Goal: Information Seeking & Learning: Learn about a topic

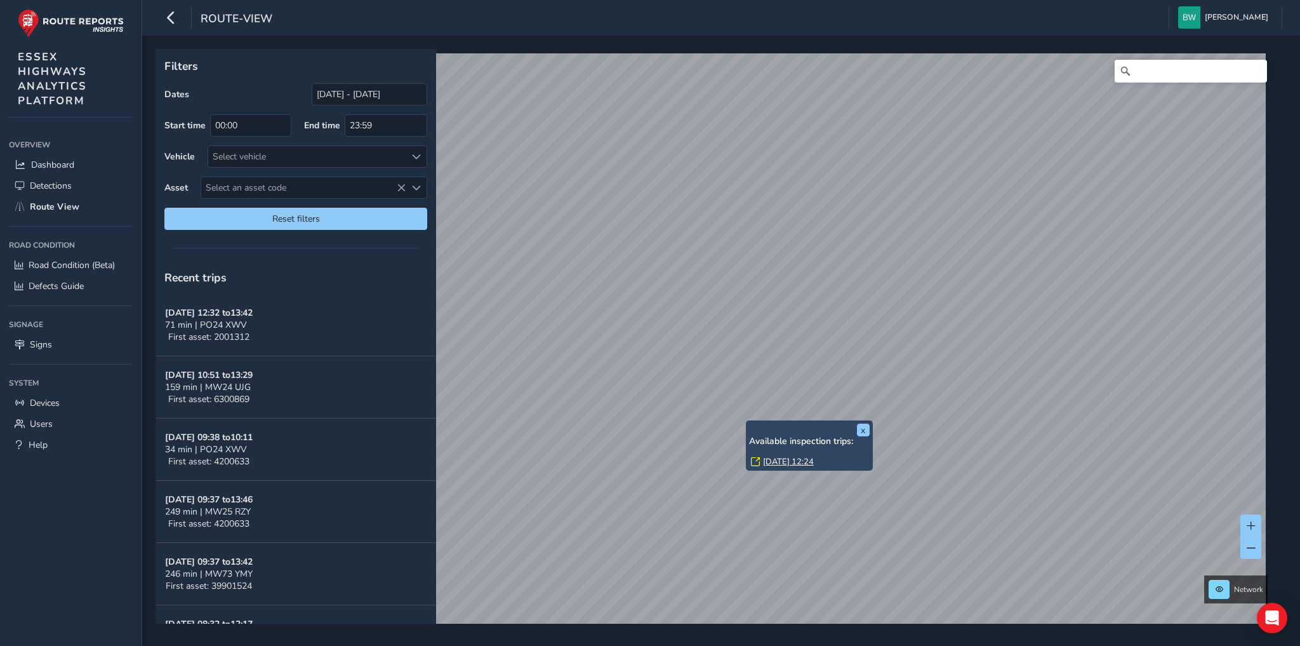
click at [773, 461] on link "[DATE] 12:24" at bounding box center [788, 461] width 51 height 11
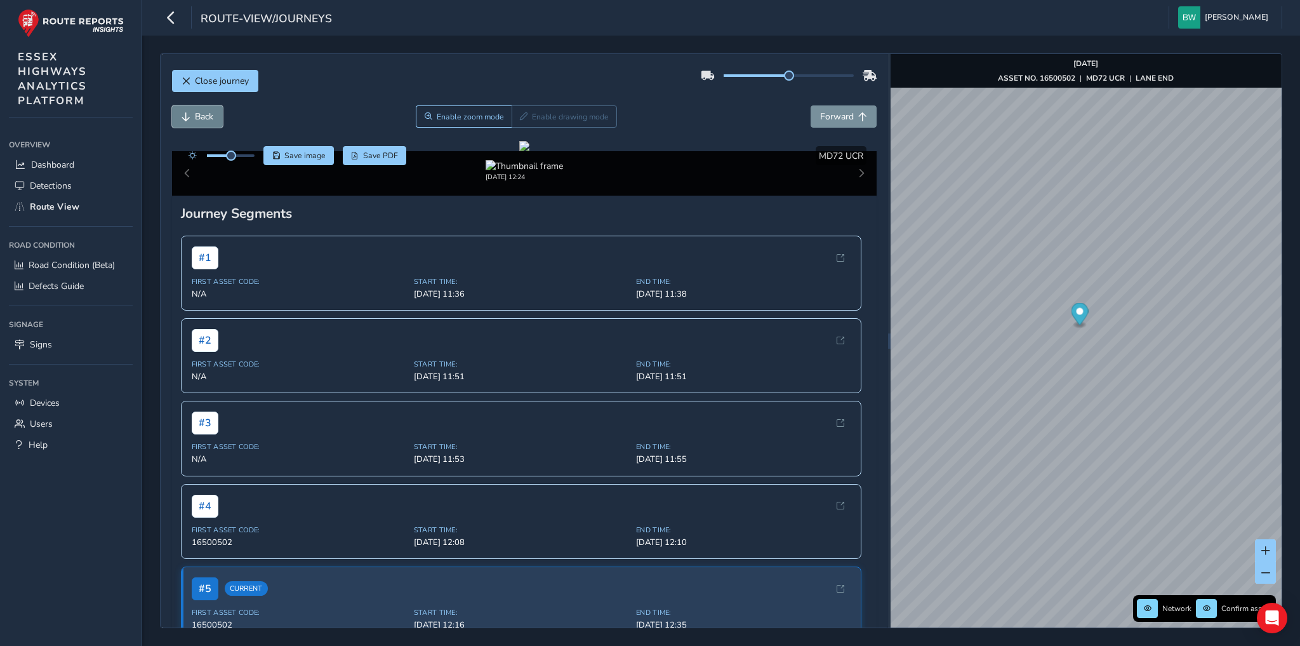
click at [188, 113] on span "Back" at bounding box center [186, 116] width 9 height 9
click at [844, 111] on span "Forward" at bounding box center [837, 116] width 34 height 12
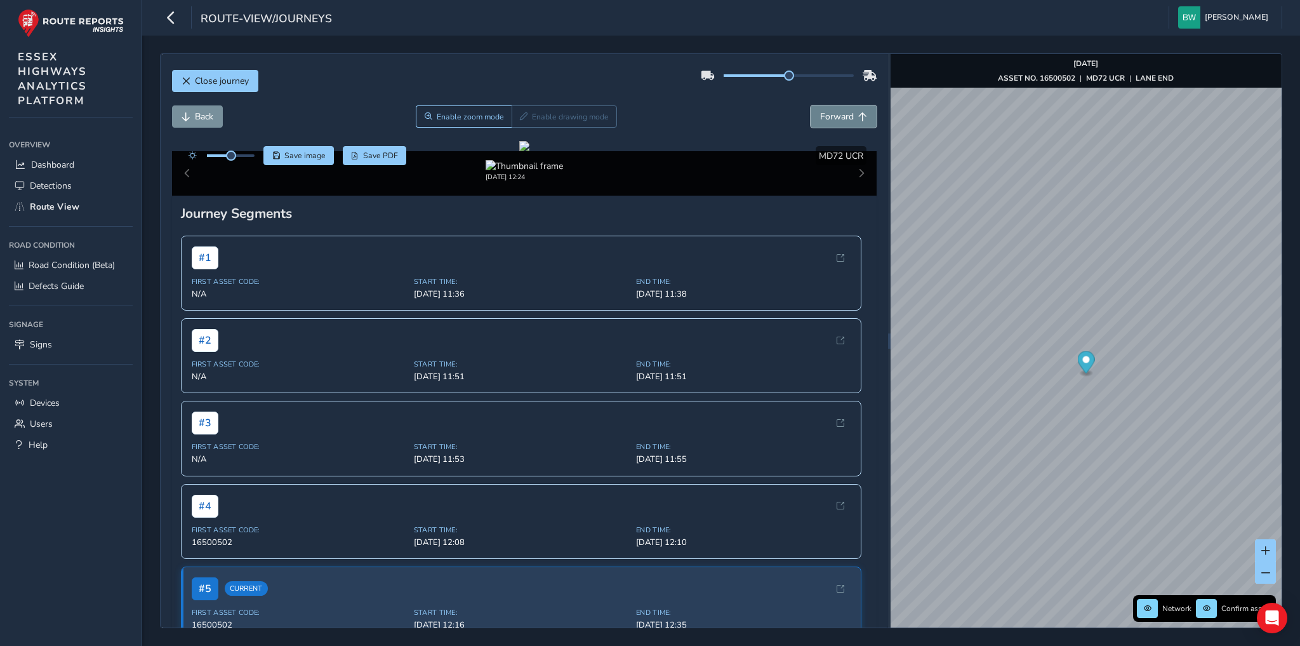
click at [844, 111] on span "Forward" at bounding box center [837, 116] width 34 height 12
click at [312, 152] on span "Save image" at bounding box center [304, 155] width 41 height 10
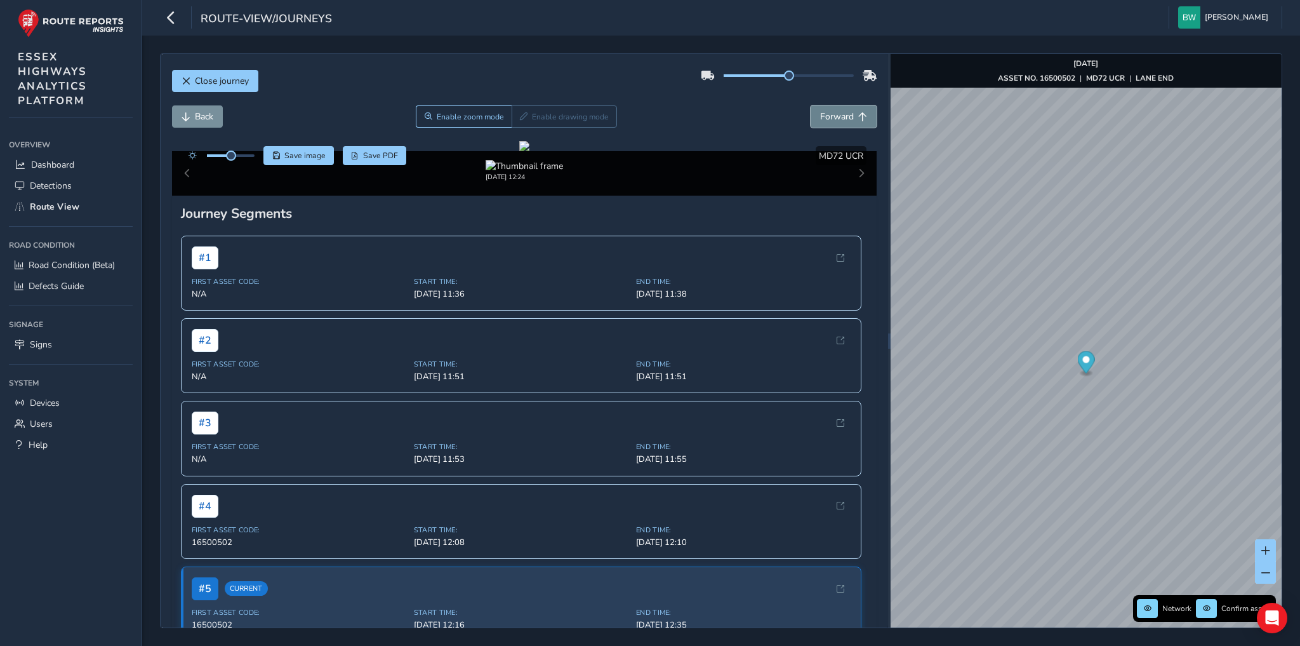
click at [830, 112] on span "Forward" at bounding box center [837, 116] width 34 height 12
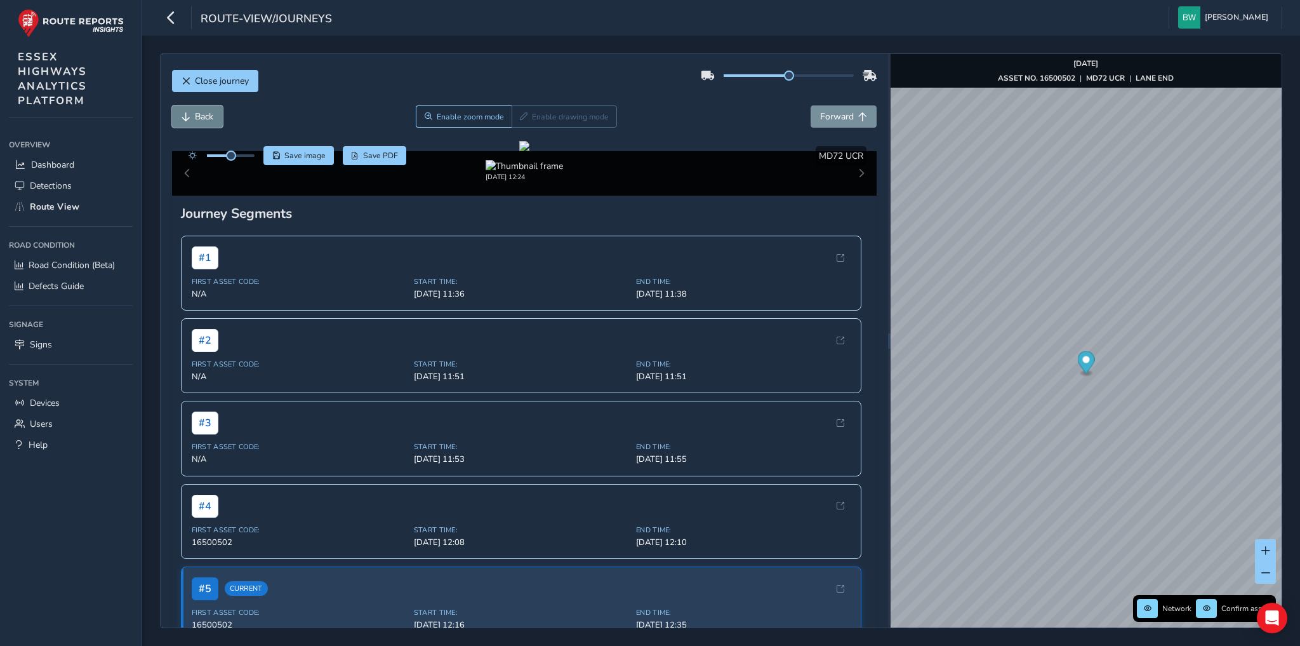
click at [201, 116] on span "Back" at bounding box center [204, 116] width 18 height 12
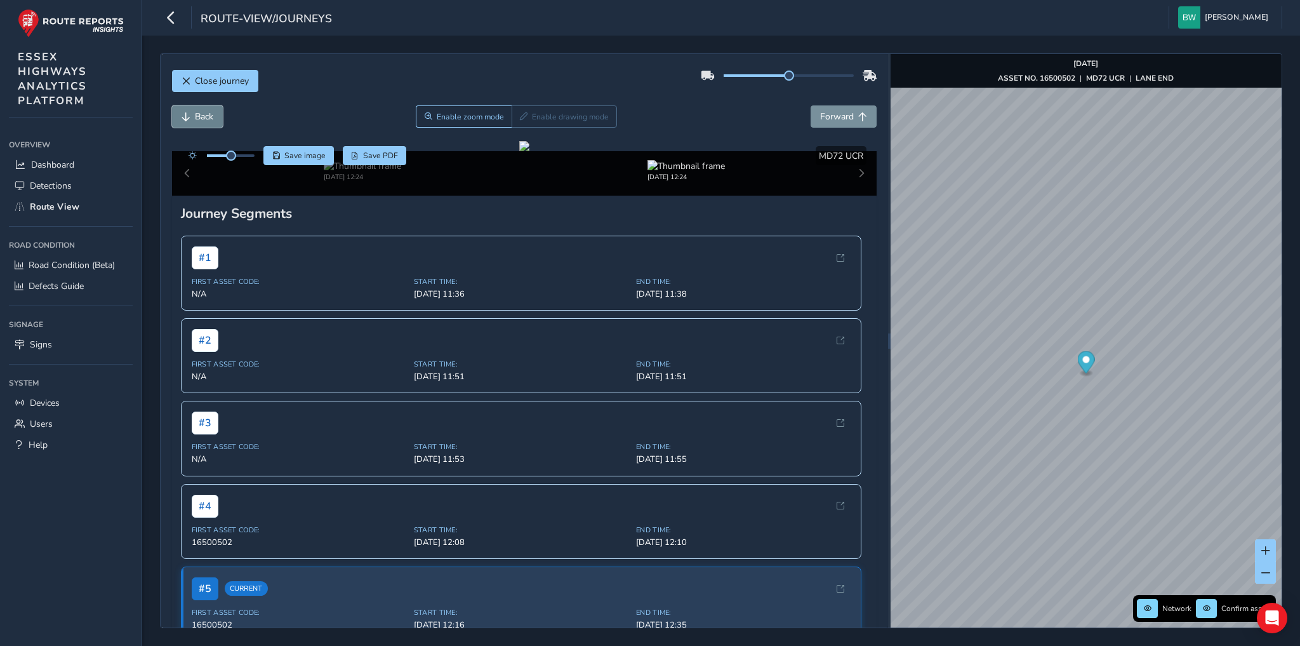
click at [201, 116] on span "Back" at bounding box center [204, 116] width 18 height 12
click at [208, 74] on button "Close journey" at bounding box center [215, 81] width 86 height 22
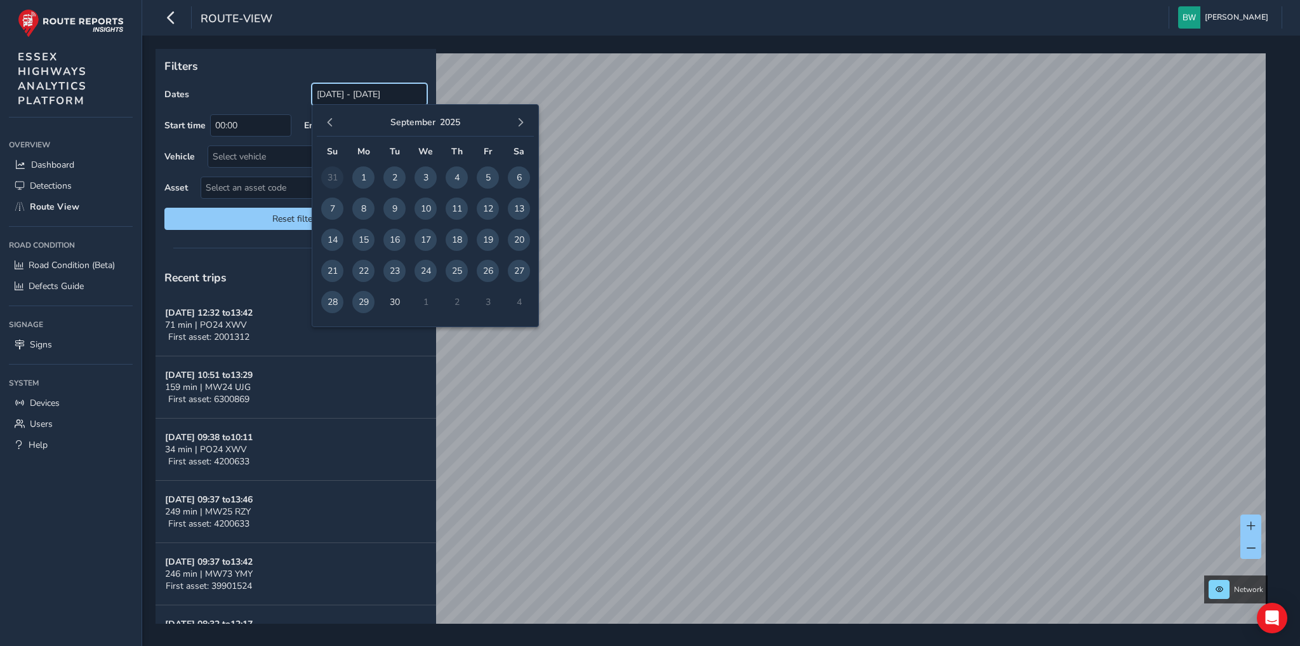
click at [336, 95] on input "[DATE] - [DATE]" at bounding box center [370, 94] width 116 height 22
click at [328, 122] on span "button" at bounding box center [330, 122] width 9 height 9
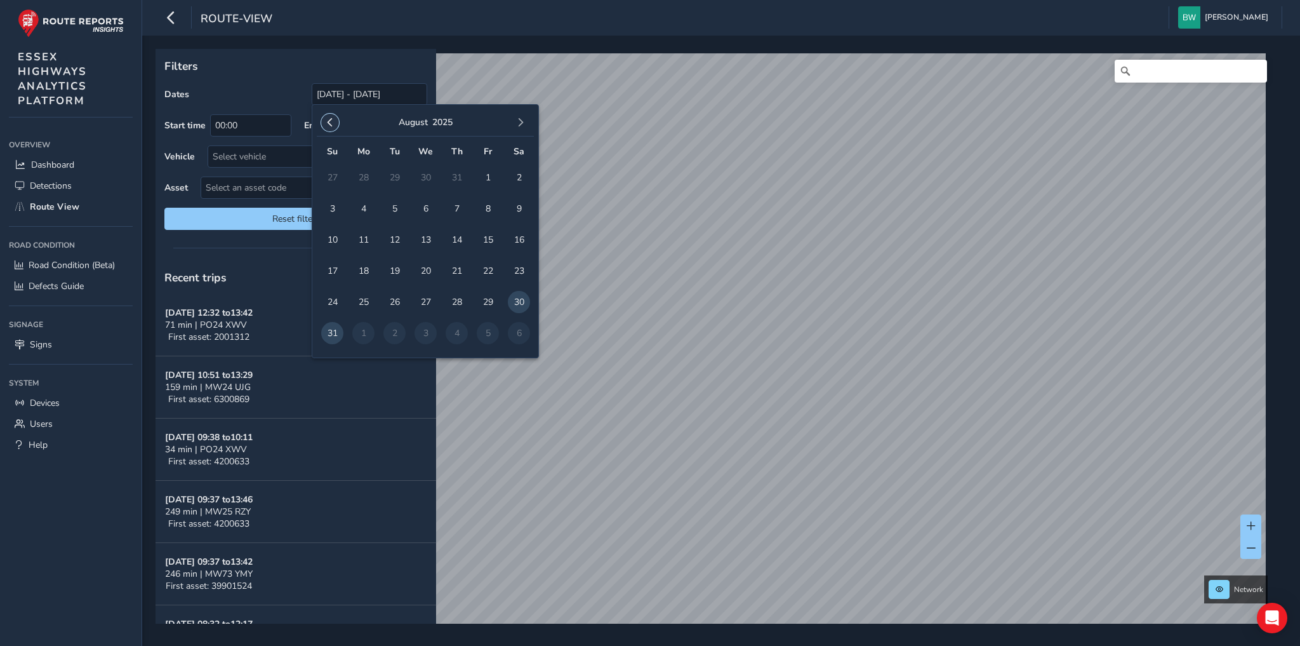
click at [326, 122] on span "button" at bounding box center [330, 122] width 9 height 9
click at [333, 174] on span "1" at bounding box center [332, 177] width 22 height 22
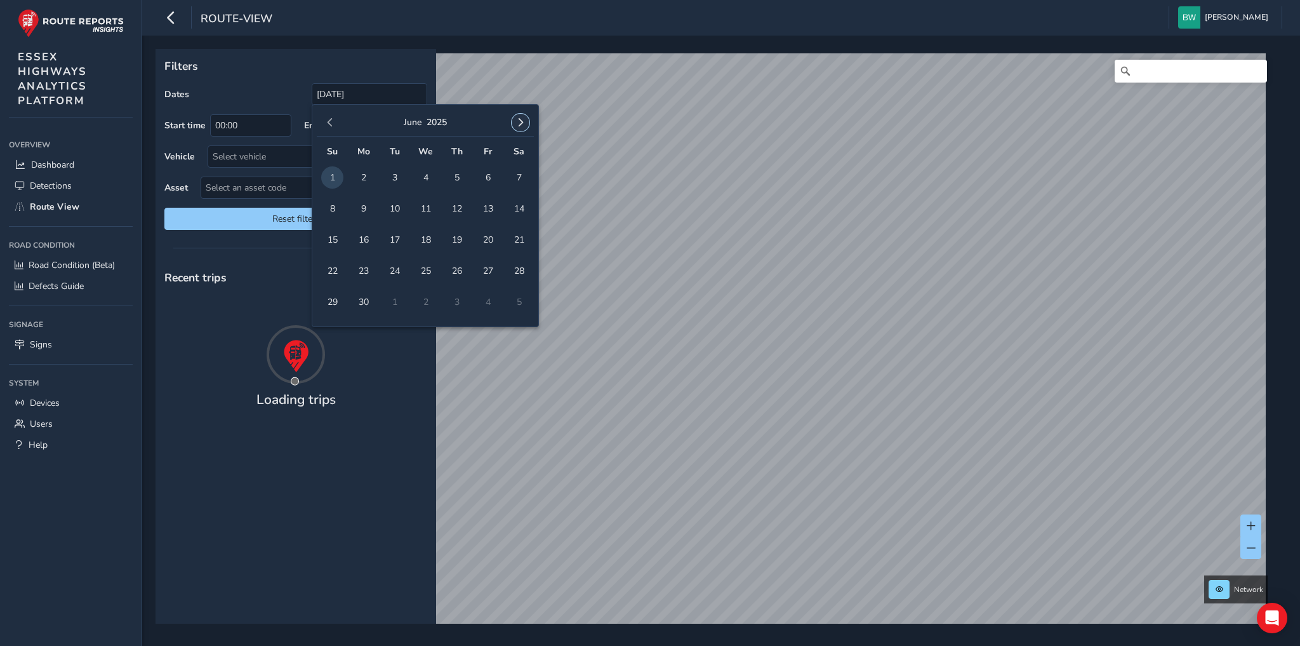
click at [519, 120] on span "button" at bounding box center [520, 122] width 9 height 9
click at [358, 300] on span "29" at bounding box center [363, 302] width 22 height 22
type input "01/06/2025 - 29/09/2025"
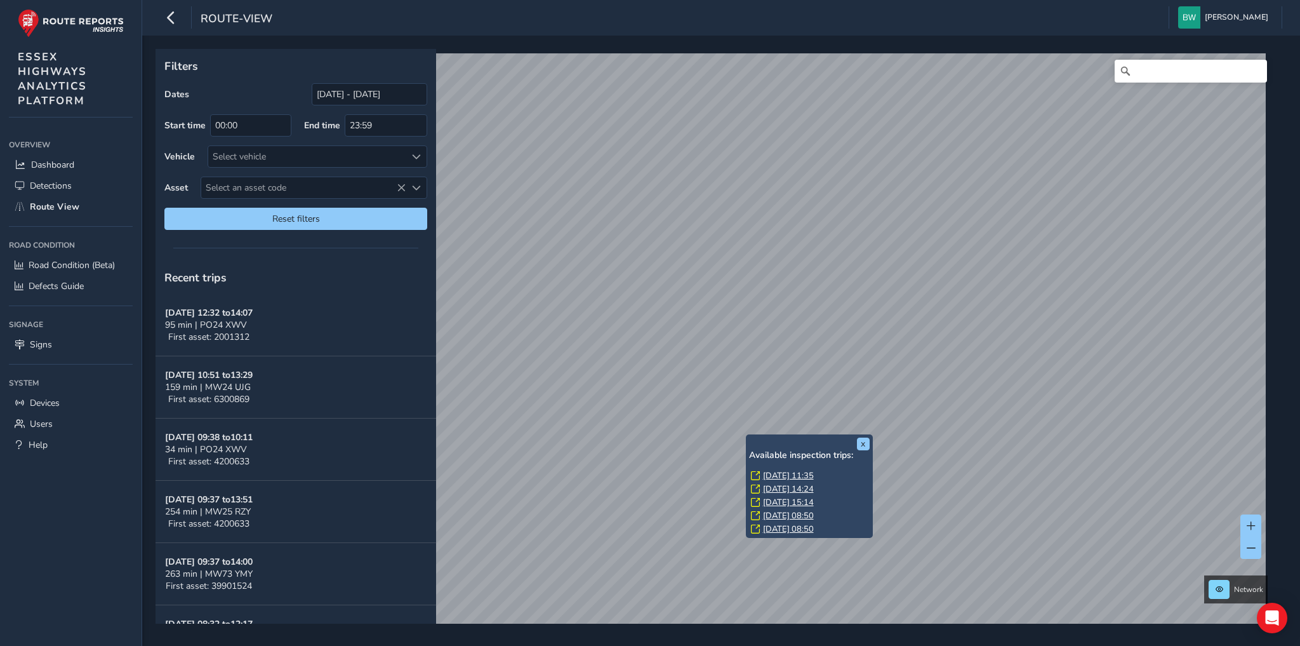
click at [777, 528] on link "Fri, 6 Jun, 08:50" at bounding box center [788, 528] width 51 height 11
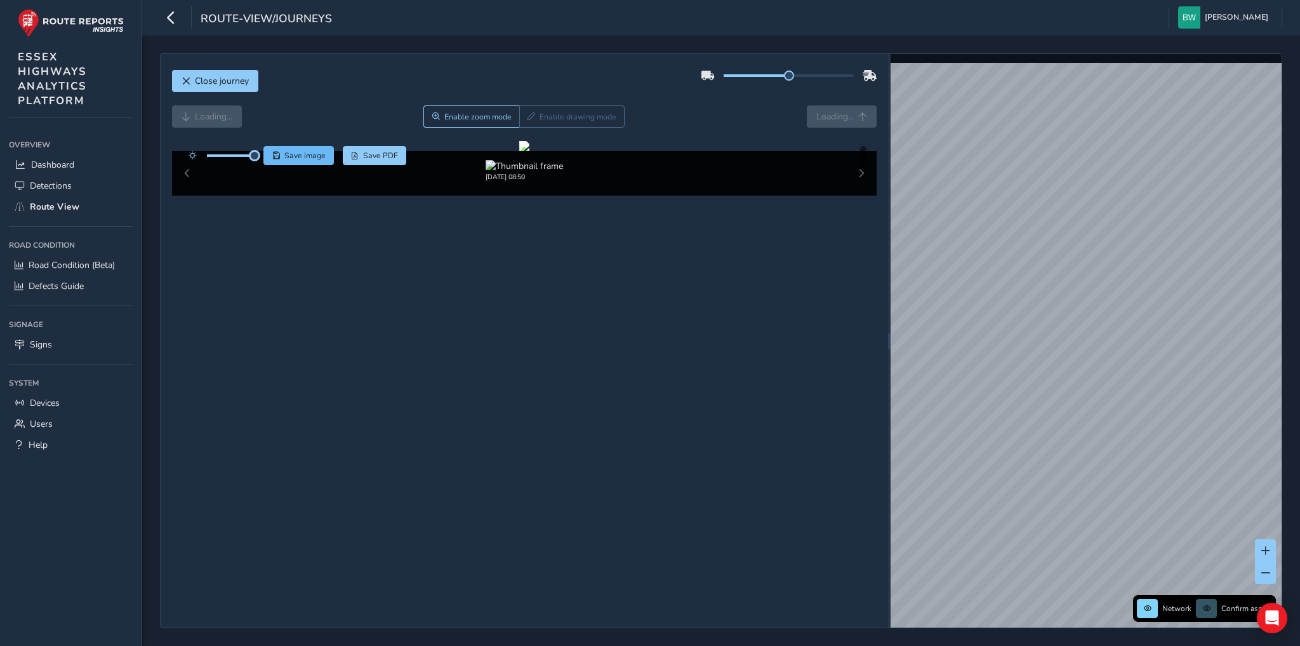
drag, startPoint x: 229, startPoint y: 152, endPoint x: 264, endPoint y: 150, distance: 34.9
click at [264, 150] on div "Save image Save PDF" at bounding box center [294, 155] width 225 height 19
click at [823, 116] on div "Loading... Enable zoom mode Enable drawing mode Loading..." at bounding box center [524, 116] width 705 height 22
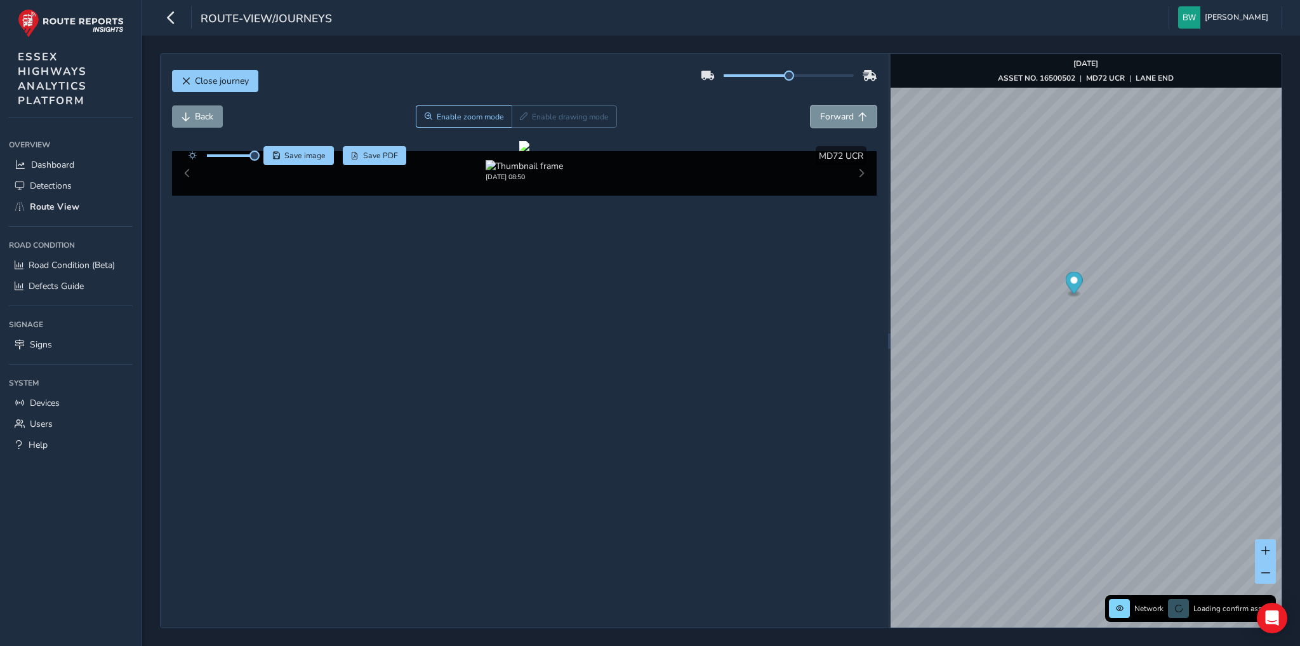
click at [823, 116] on span "Forward" at bounding box center [837, 116] width 34 height 12
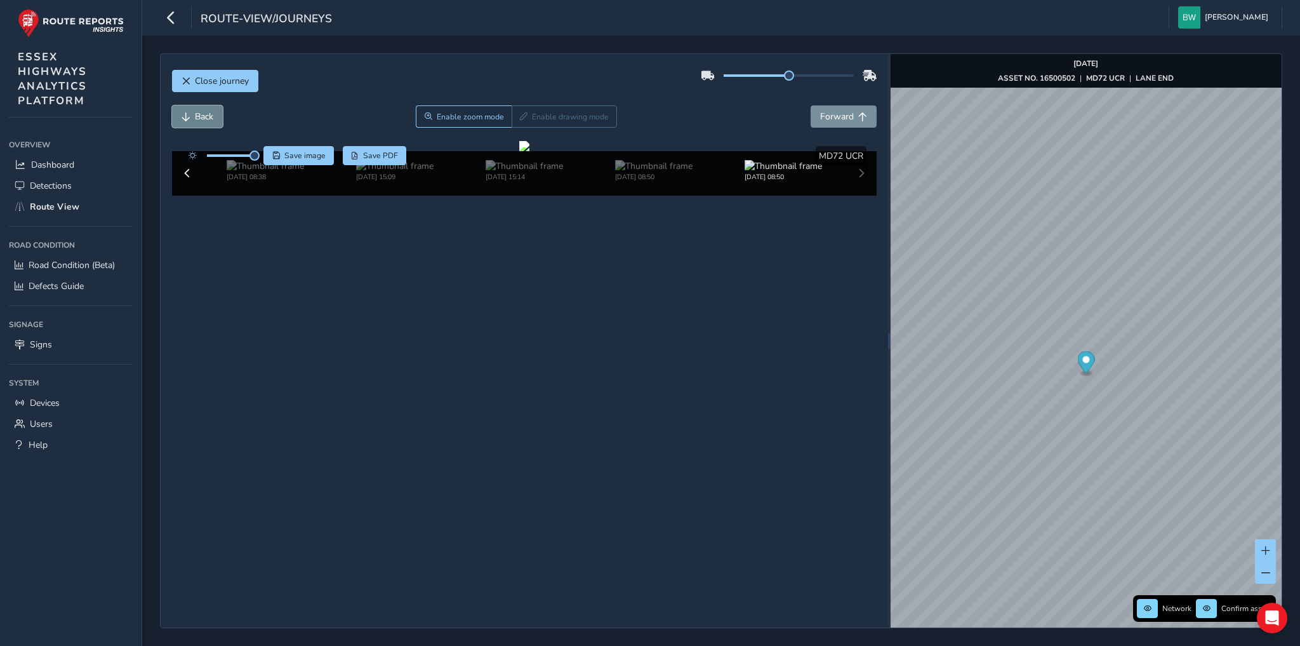
click at [193, 114] on button "Back" at bounding box center [197, 116] width 51 height 22
click at [249, 172] on img at bounding box center [265, 166] width 77 height 12
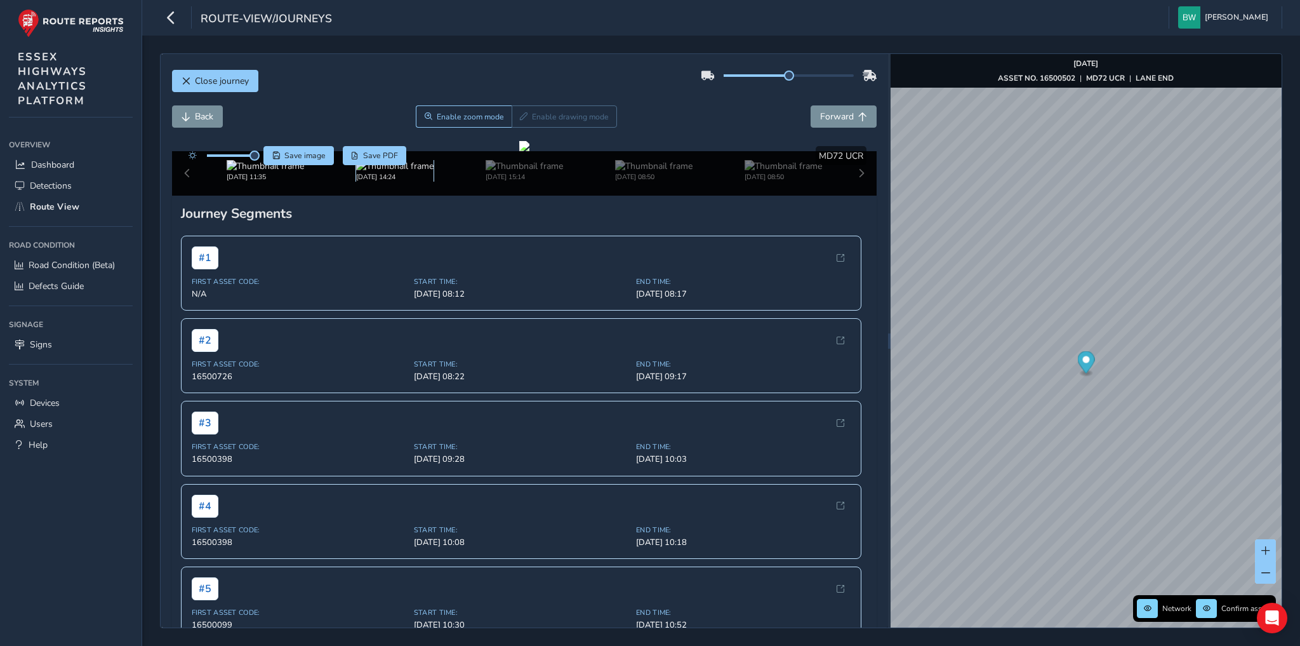
click at [371, 172] on img at bounding box center [394, 166] width 77 height 12
click at [506, 172] on img at bounding box center [524, 166] width 77 height 12
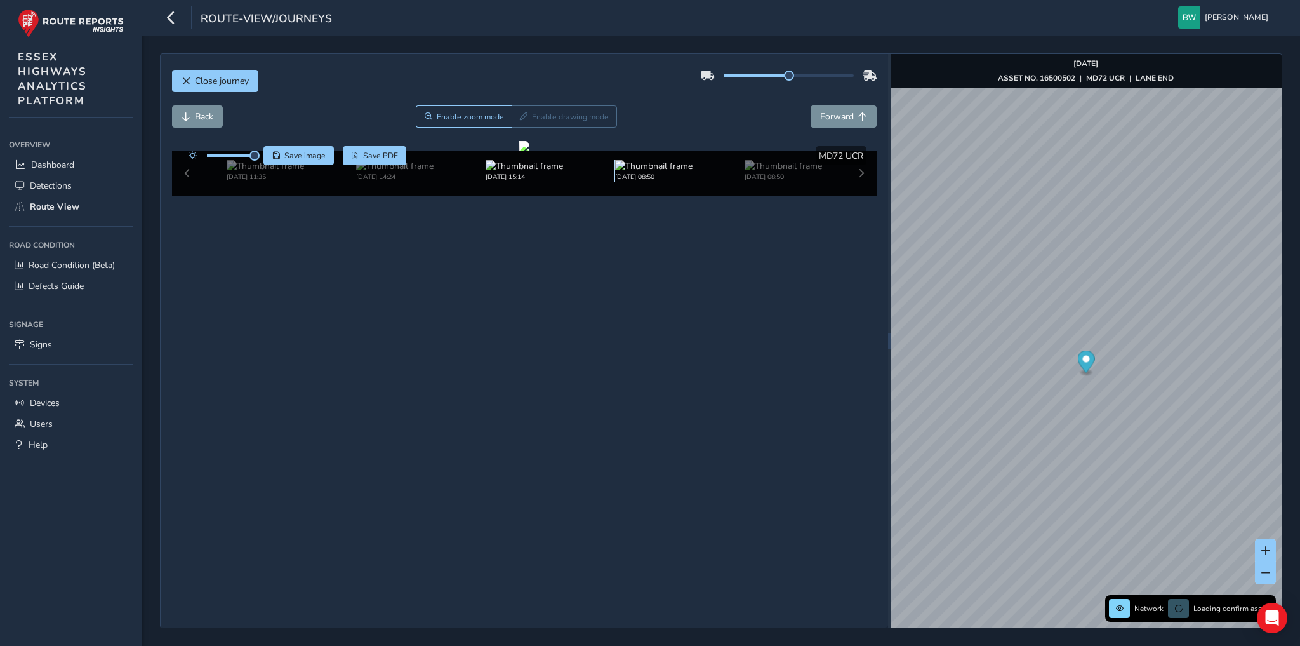
click at [642, 172] on img at bounding box center [653, 166] width 77 height 12
click at [248, 172] on img at bounding box center [265, 166] width 77 height 12
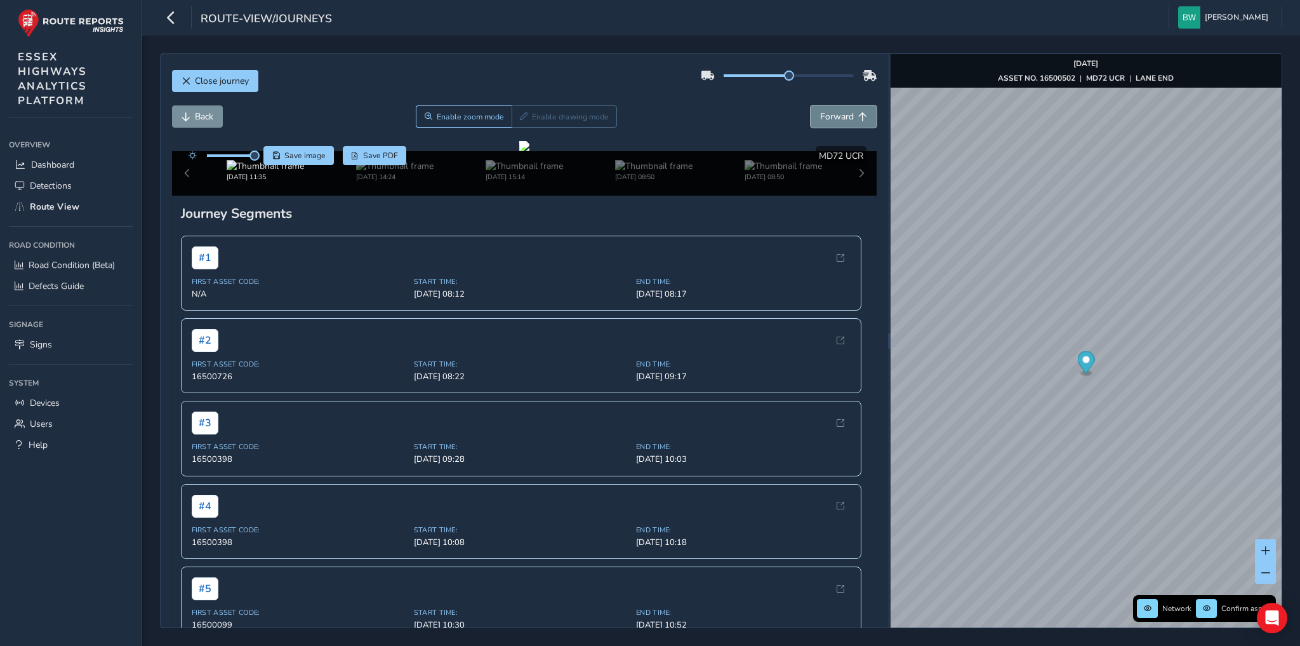
click at [824, 116] on span "Forward" at bounding box center [837, 116] width 34 height 12
click at [207, 116] on span "Back" at bounding box center [204, 116] width 18 height 12
click at [820, 117] on span "Forward" at bounding box center [837, 116] width 34 height 12
click at [190, 106] on button "Back" at bounding box center [197, 116] width 51 height 22
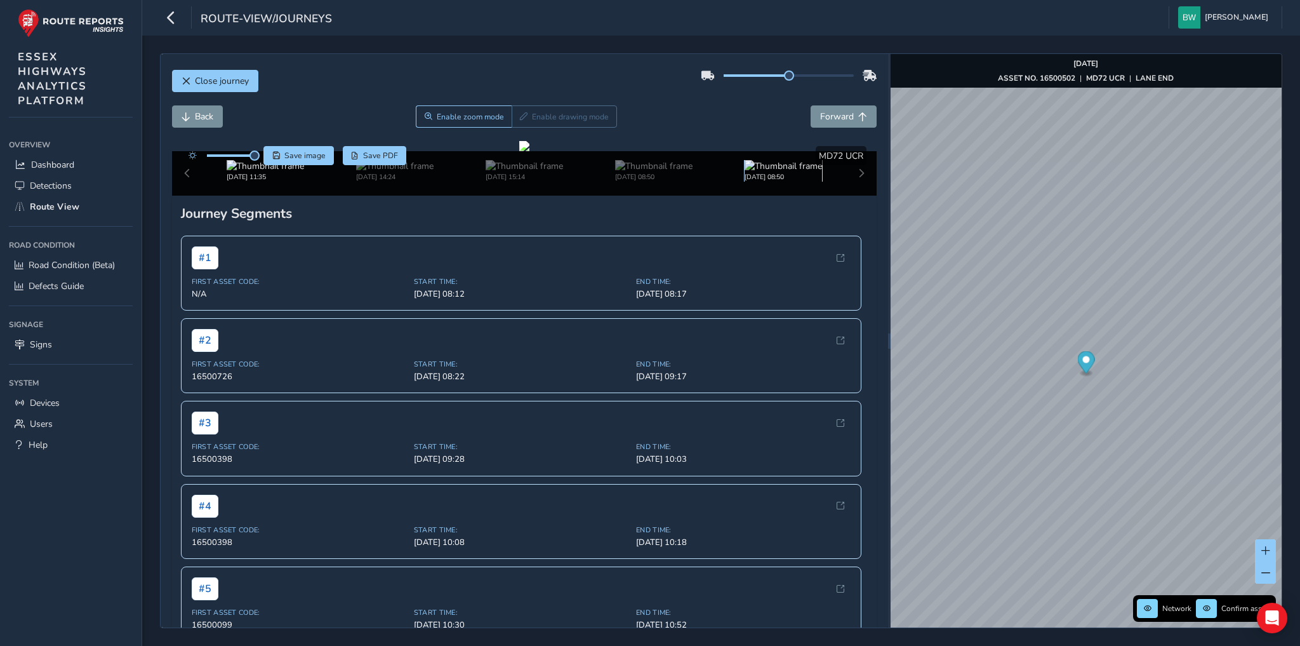
click at [761, 172] on img at bounding box center [783, 166] width 77 height 12
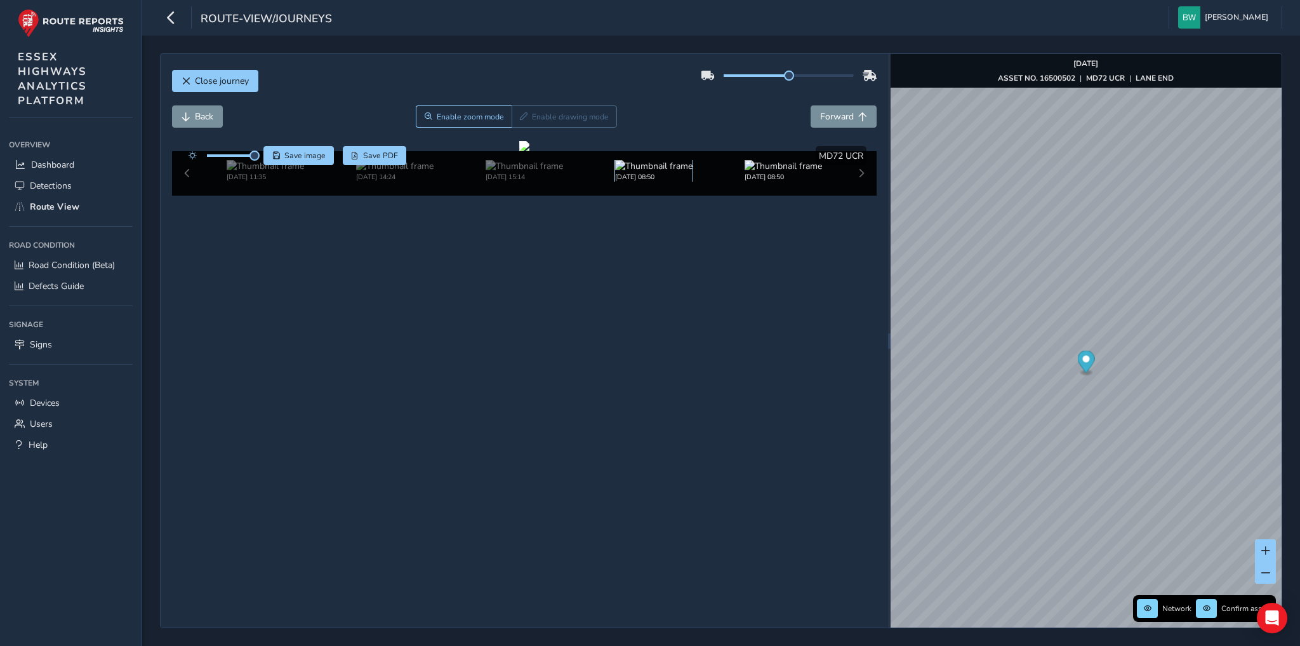
click at [642, 172] on img at bounding box center [653, 166] width 77 height 12
click at [253, 172] on img at bounding box center [265, 166] width 77 height 12
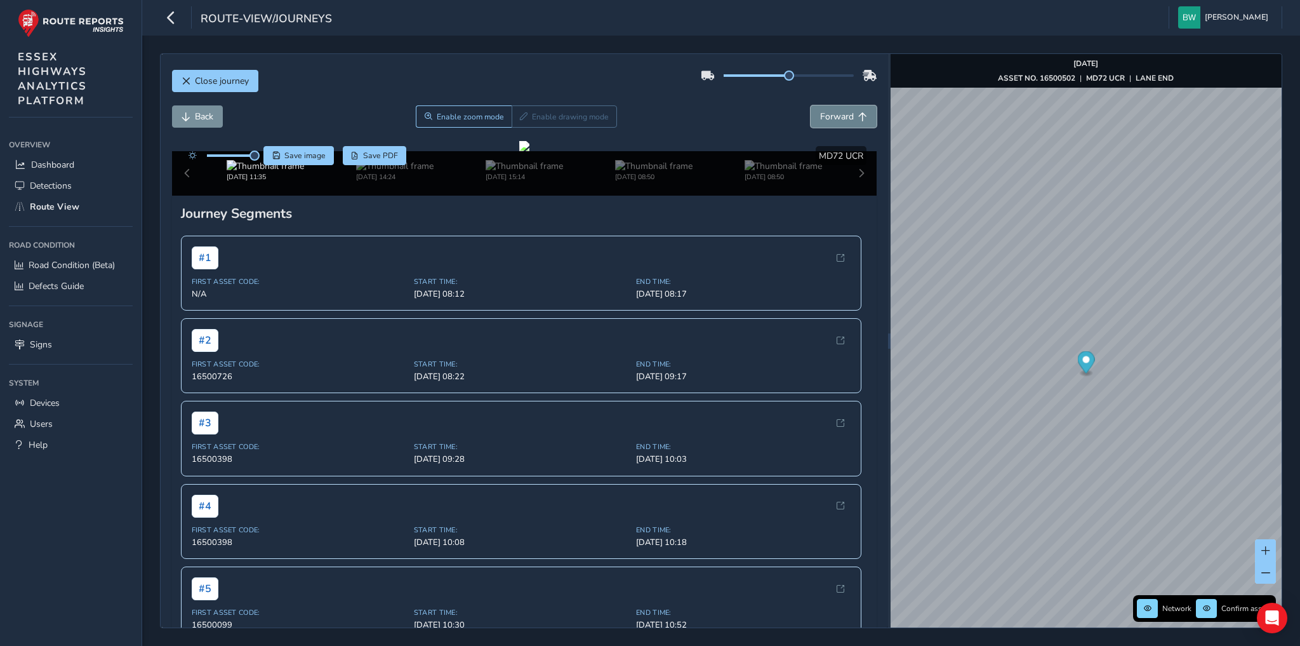
click at [820, 116] on span "Forward" at bounding box center [837, 116] width 34 height 12
click at [623, 172] on img at bounding box center [653, 166] width 77 height 12
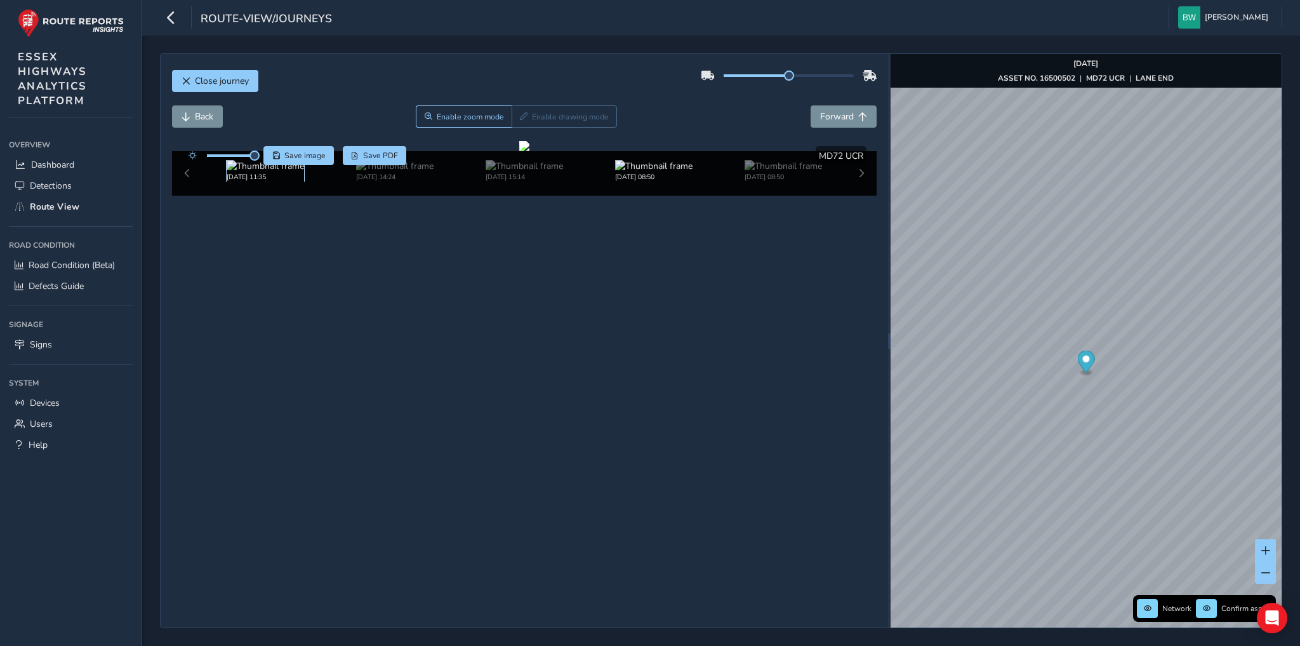
click at [283, 172] on img at bounding box center [265, 166] width 77 height 12
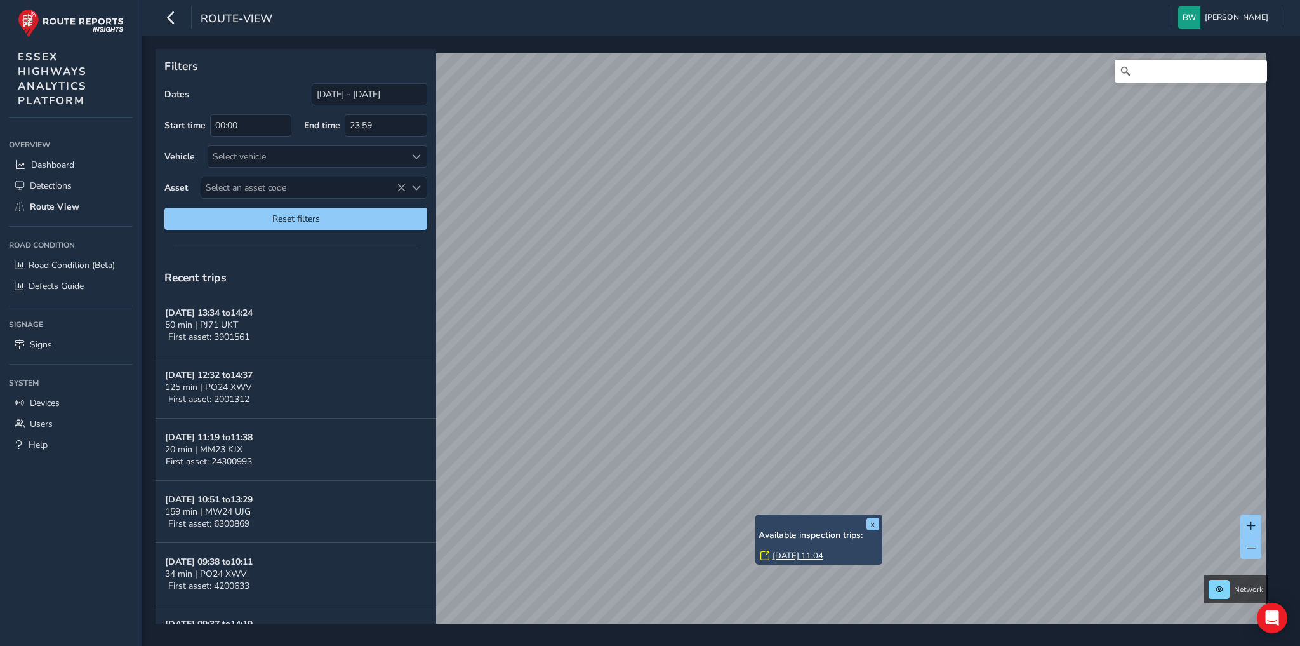
click at [790, 557] on link "Wed, 24 Sep, 11:04" at bounding box center [798, 555] width 51 height 11
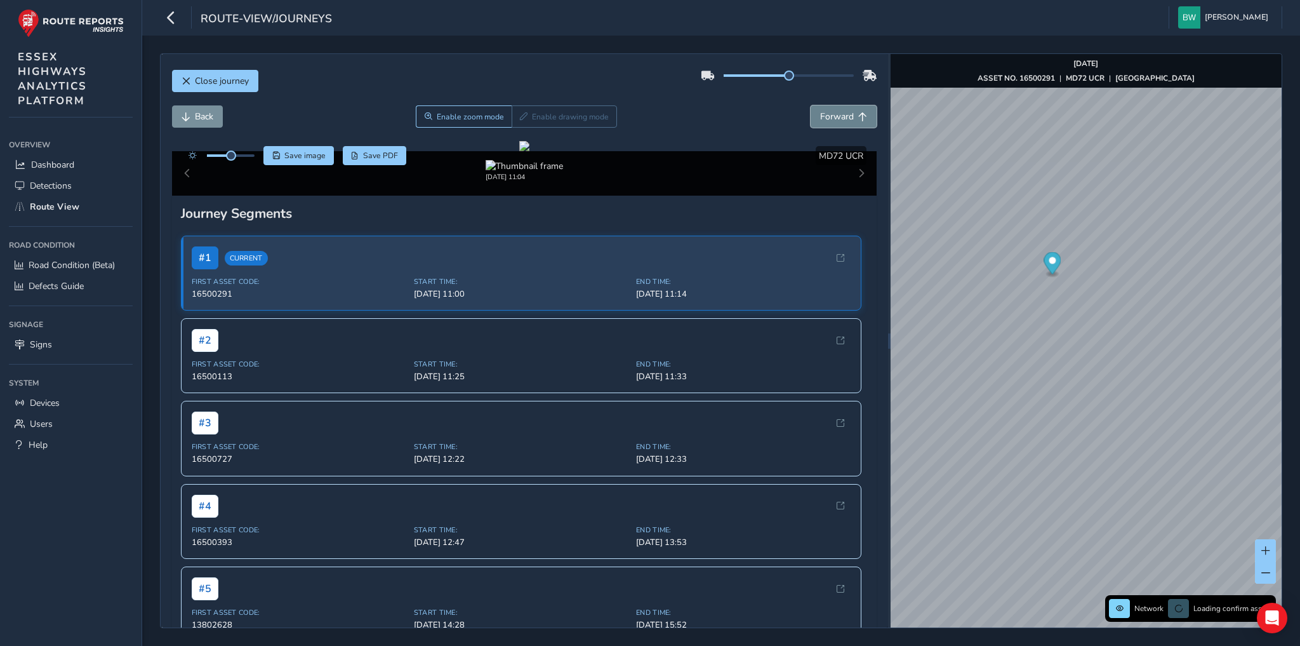
click at [834, 109] on button "Forward" at bounding box center [844, 116] width 66 height 22
click at [206, 116] on span "Back" at bounding box center [204, 116] width 18 height 12
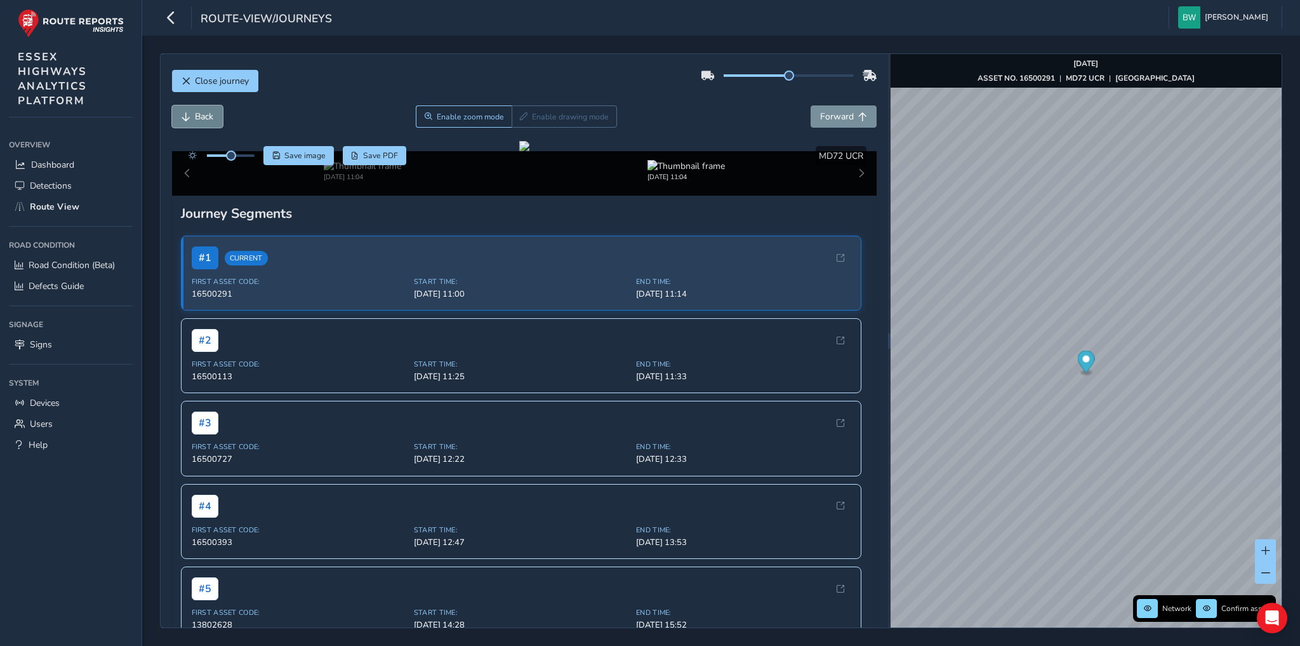
click at [206, 116] on span "Back" at bounding box center [204, 116] width 18 height 12
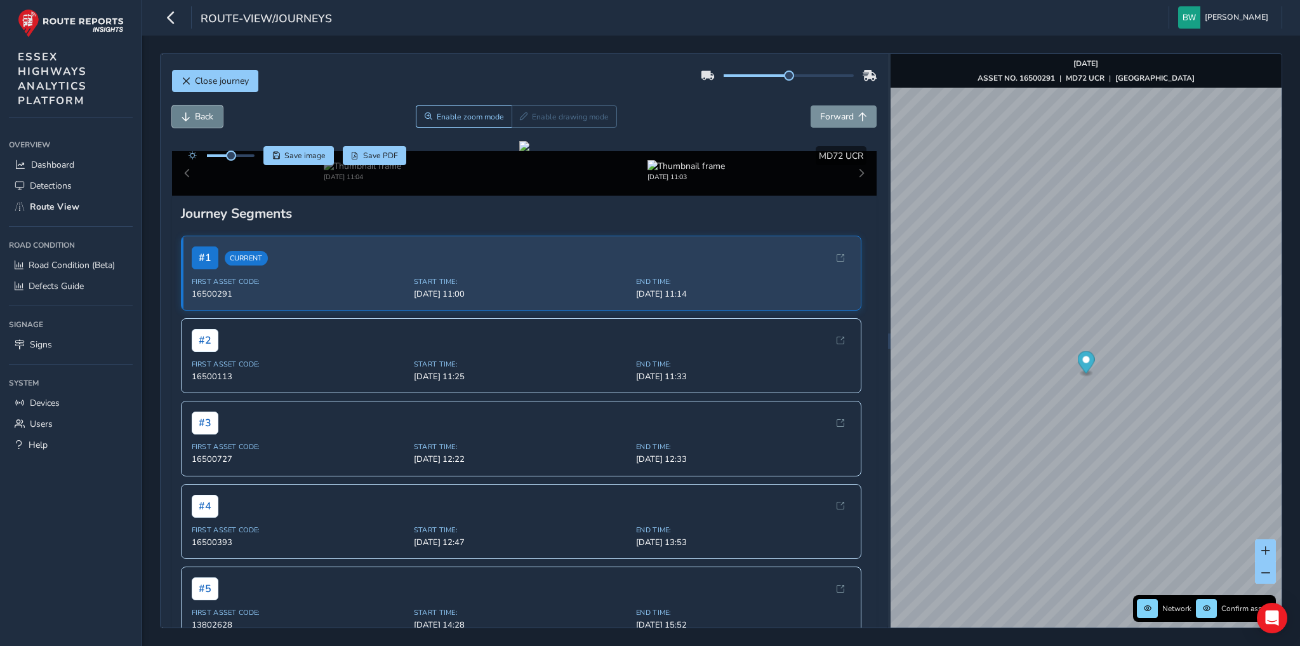
click at [206, 116] on span "Back" at bounding box center [204, 116] width 18 height 12
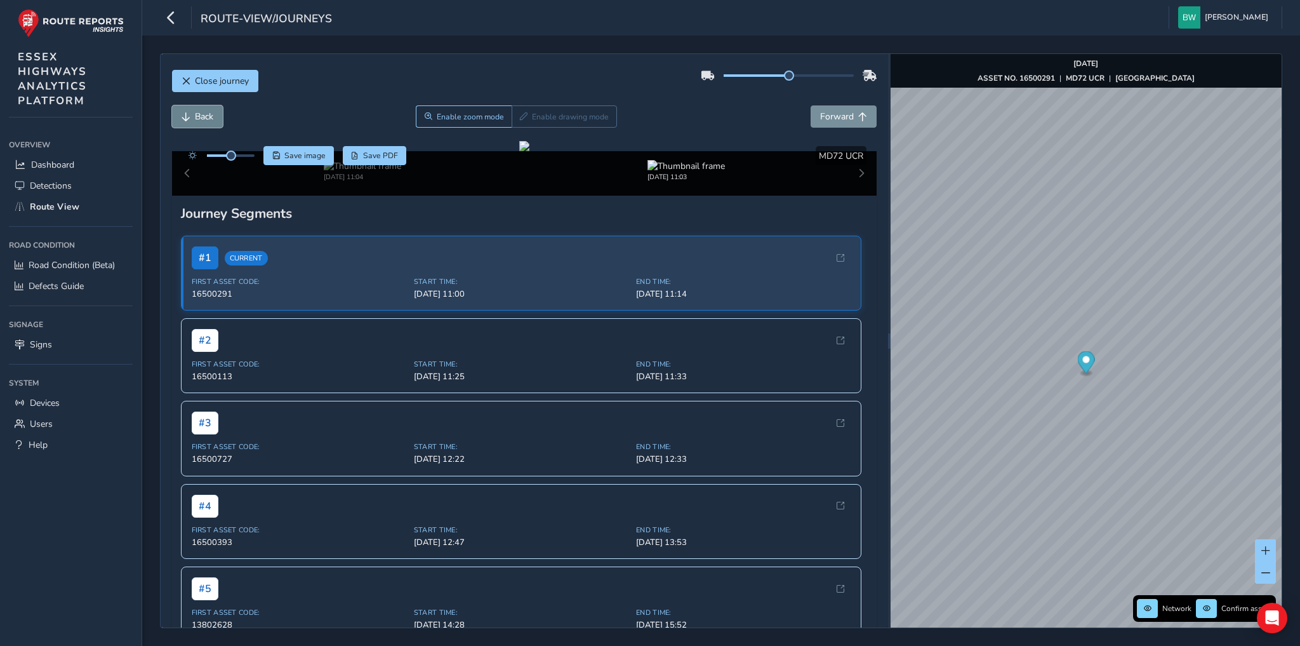
click at [206, 116] on span "Back" at bounding box center [204, 116] width 18 height 12
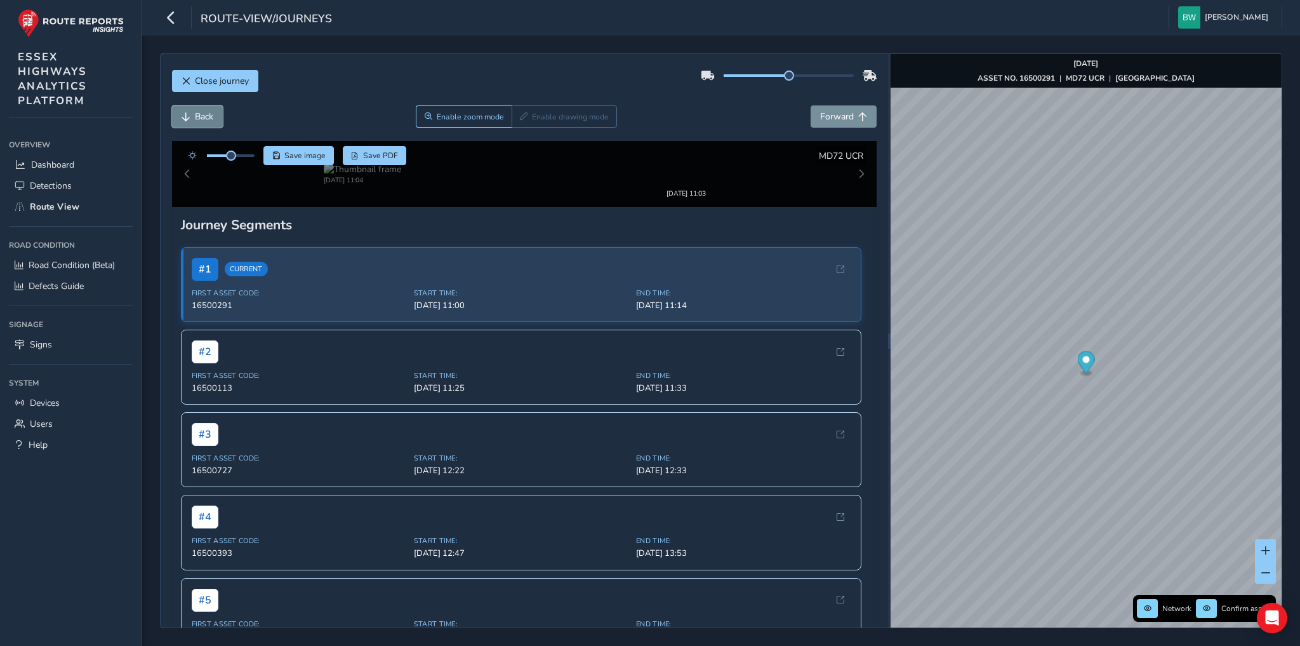
click at [206, 116] on span "Back" at bounding box center [204, 116] width 18 height 12
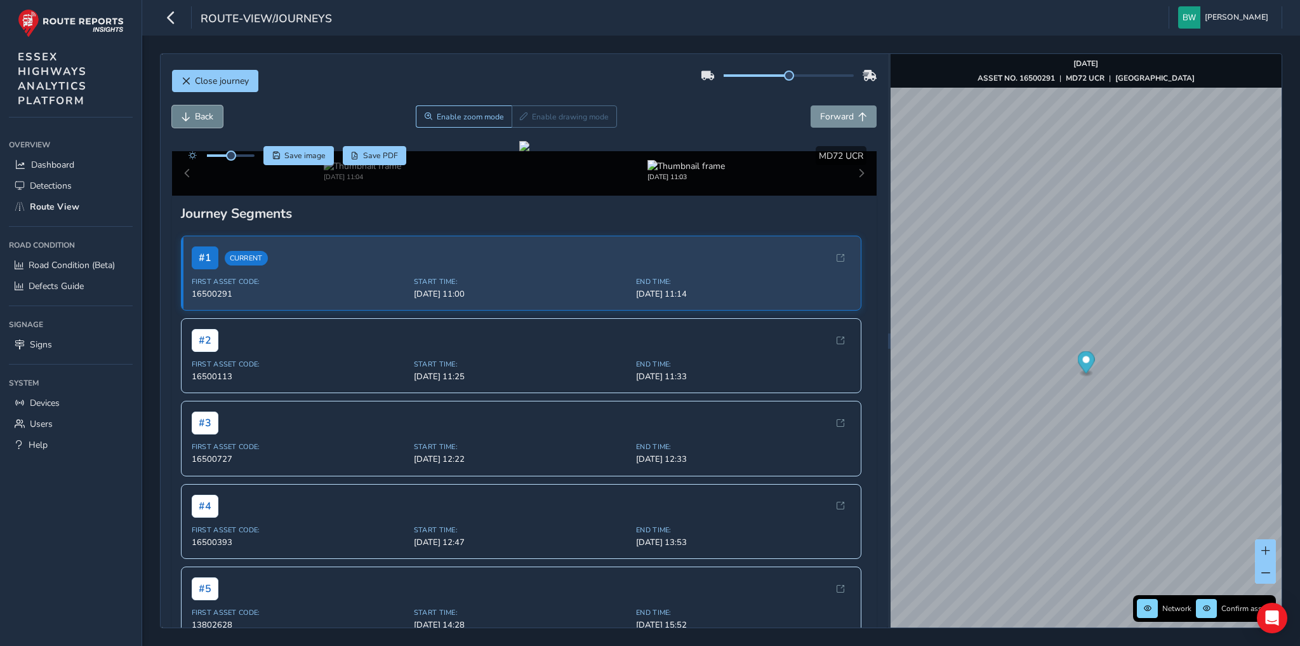
click at [206, 116] on span "Back" at bounding box center [204, 116] width 18 height 12
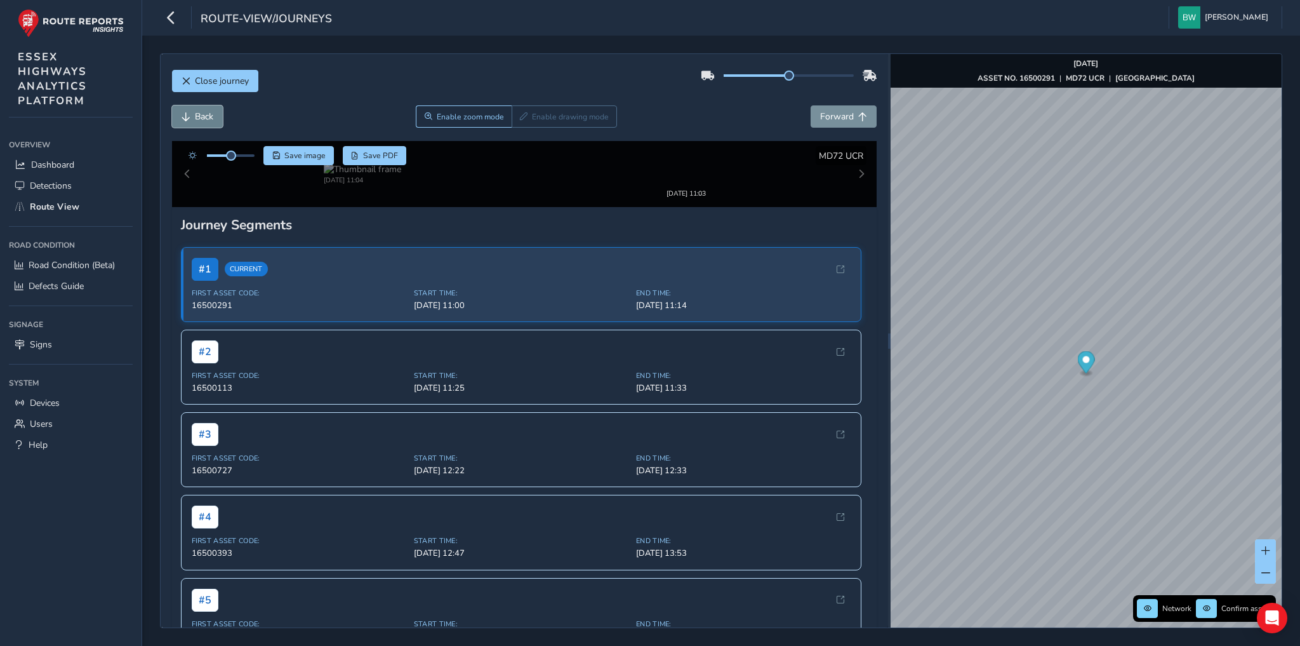
click at [206, 116] on span "Back" at bounding box center [204, 116] width 18 height 12
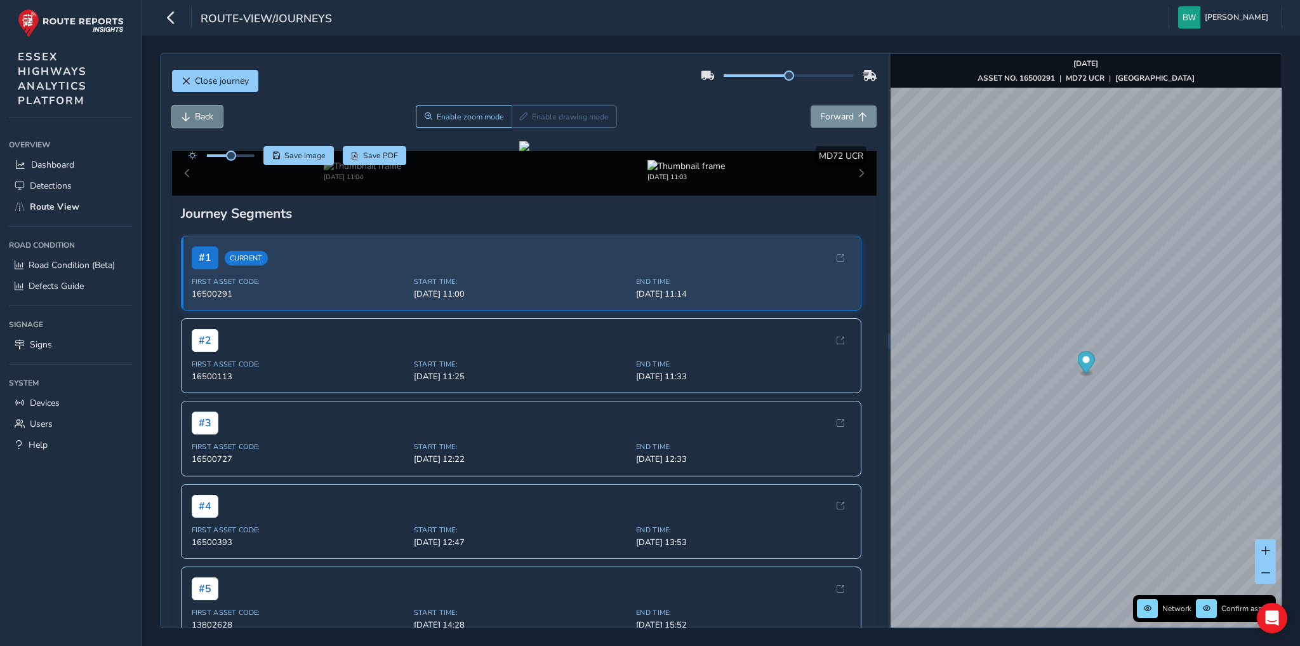
click at [206, 116] on span "Back" at bounding box center [204, 116] width 18 height 12
